Goal: Task Accomplishment & Management: Manage account settings

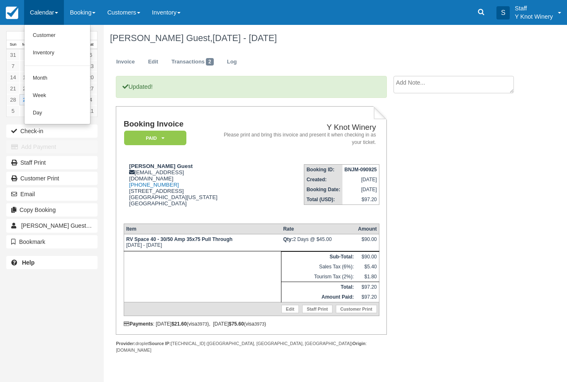
click at [61, 41] on link "Customer" at bounding box center [57, 35] width 66 height 17
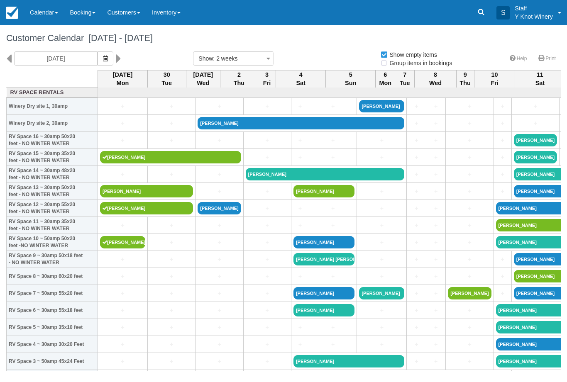
select select
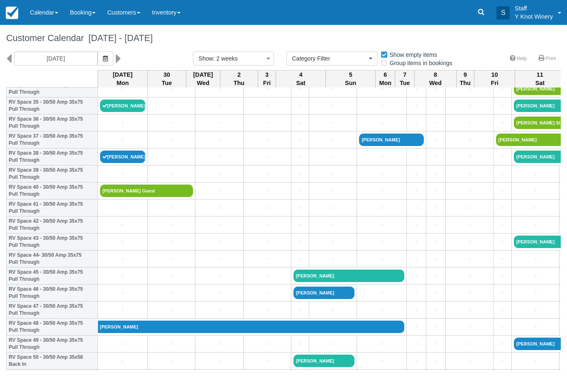
scroll to position [612, 0]
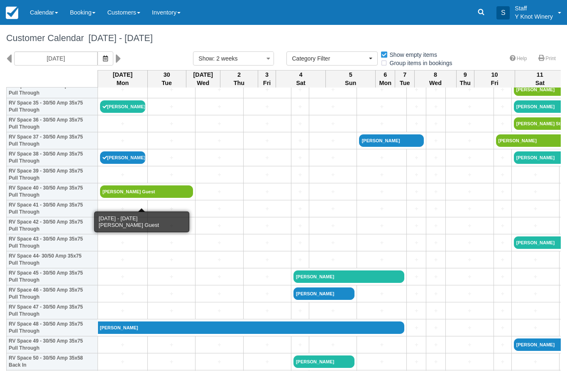
click at [121, 198] on link "[PERSON_NAME] Guest" at bounding box center [146, 191] width 93 height 12
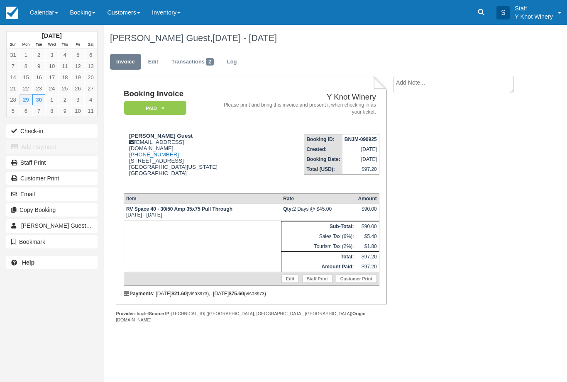
click at [283, 283] on link "Edit" at bounding box center [289, 279] width 17 height 8
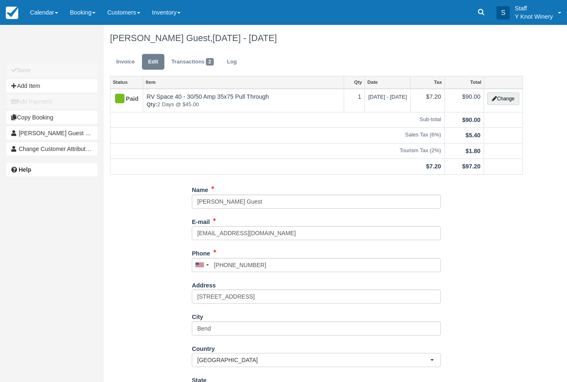
click at [506, 105] on button "Change" at bounding box center [503, 99] width 32 height 12
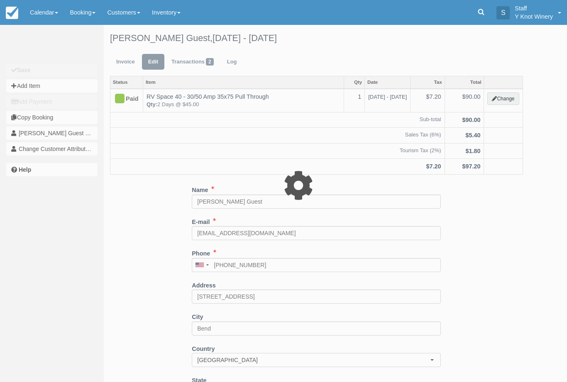
type input "90.00"
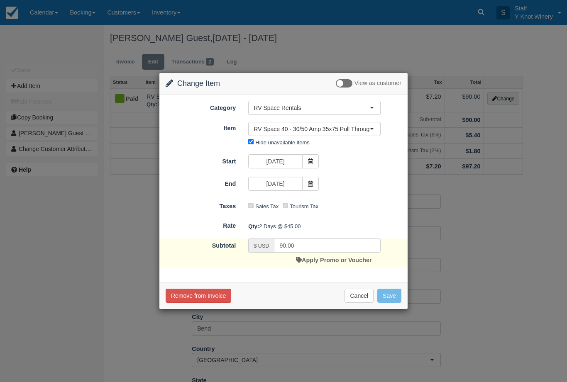
click at [368, 130] on span "RV Space 40 - 30/50 Amp 35x75 Pull Through" at bounding box center [311, 129] width 116 height 8
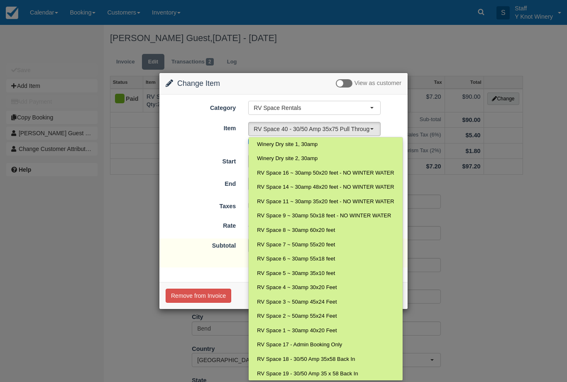
scroll to position [337, 0]
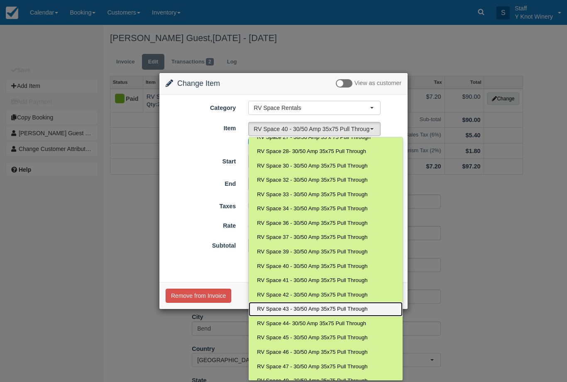
click at [300, 305] on span "RV Space 43 - 30/50 Amp 35x75 Pull Through" at bounding box center [312, 309] width 110 height 8
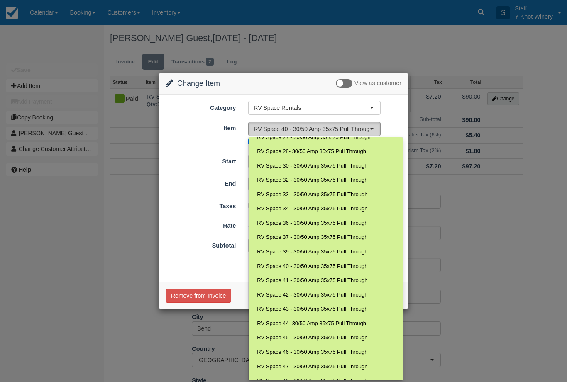
select select "95"
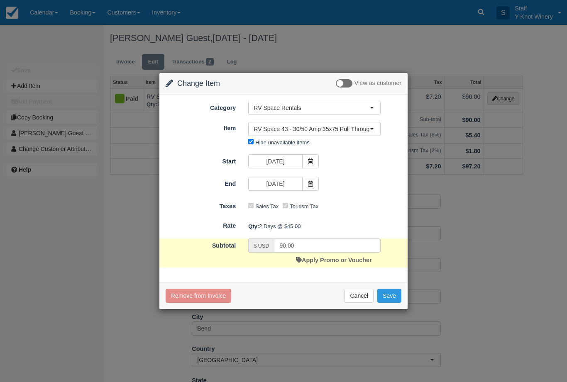
click at [388, 295] on button "Save" at bounding box center [389, 296] width 24 height 14
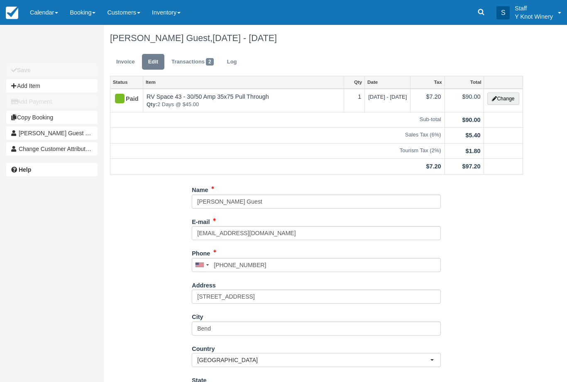
click at [42, 18] on link "Calendar" at bounding box center [44, 12] width 40 height 25
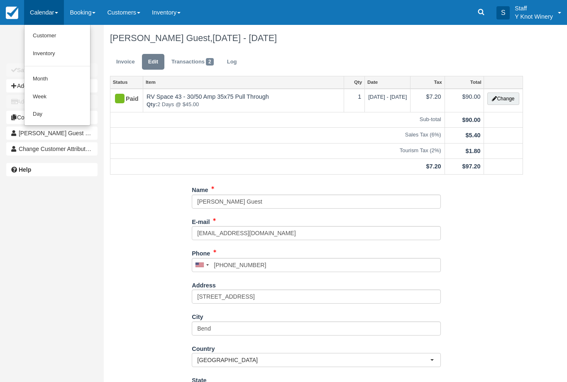
click at [56, 39] on link "Customer" at bounding box center [57, 36] width 66 height 18
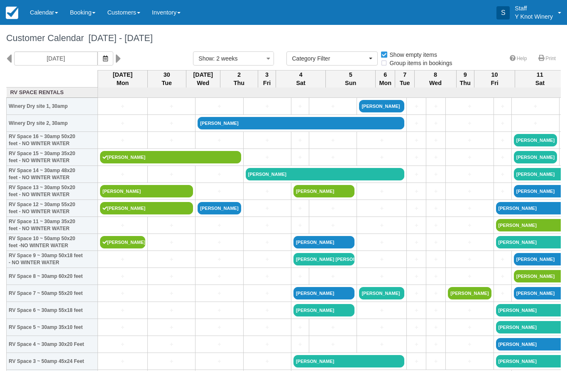
select select
